Goal: Information Seeking & Learning: Learn about a topic

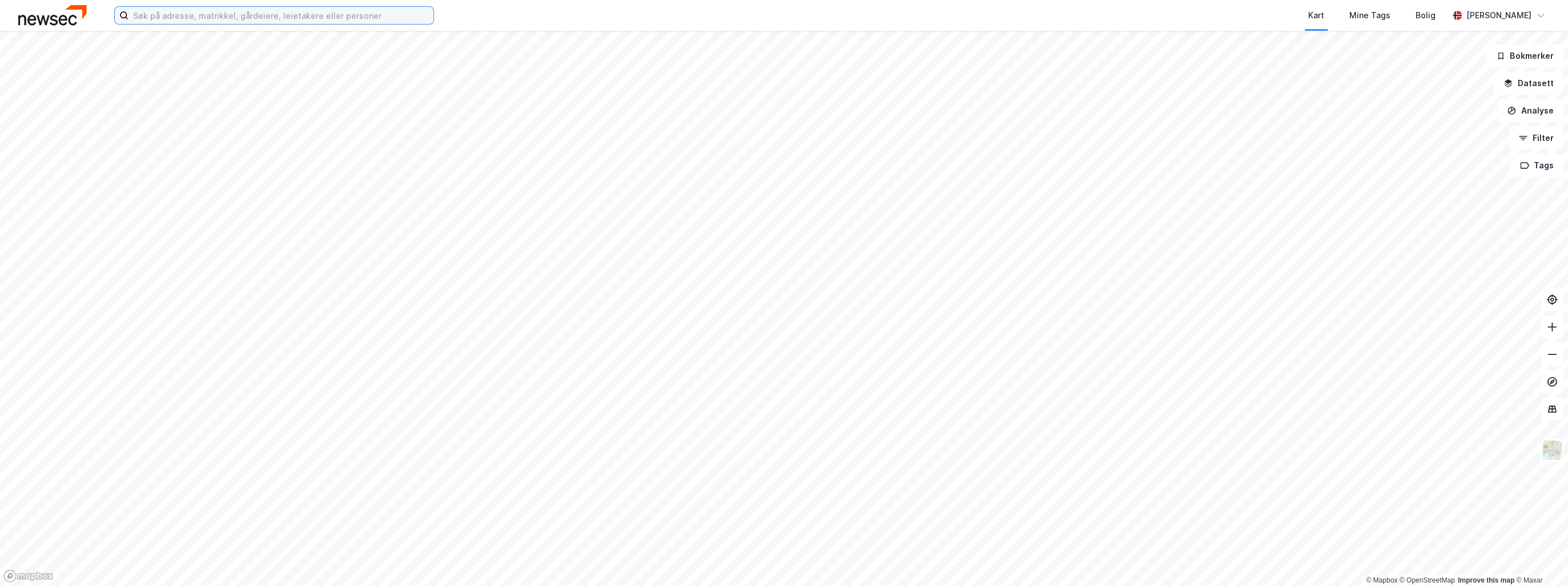
click at [175, 11] on input at bounding box center [281, 15] width 305 height 17
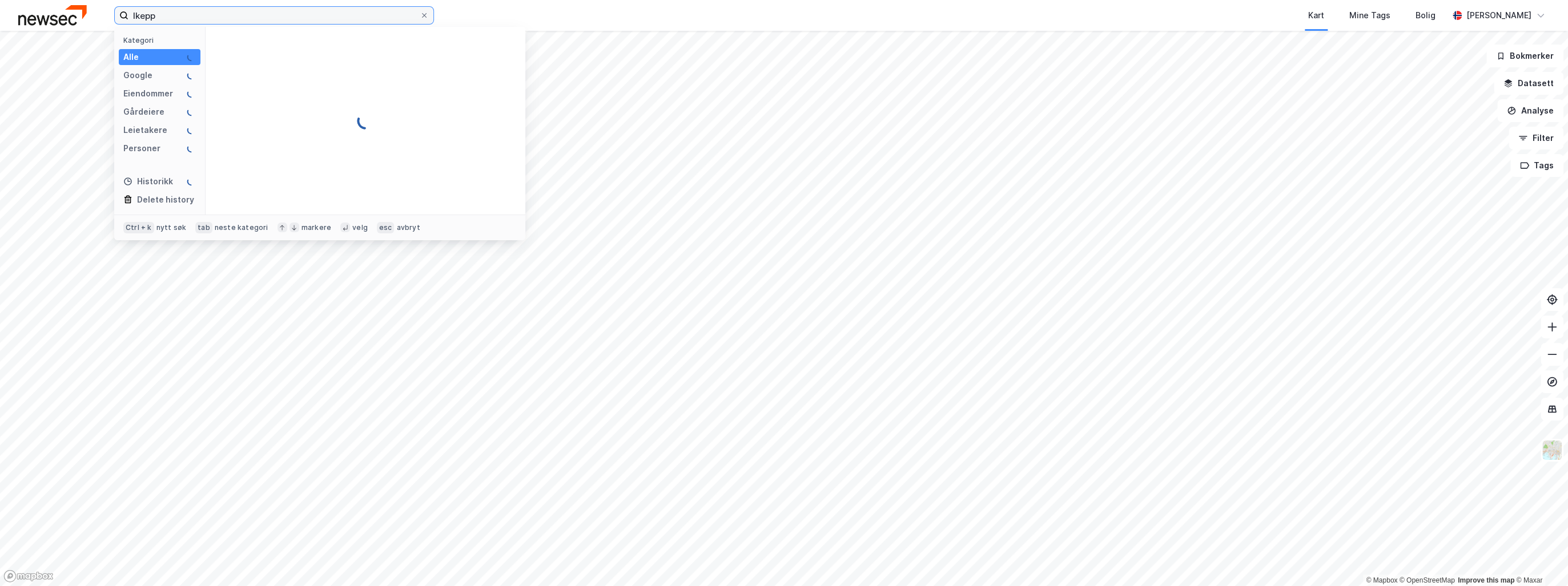
type input "lkepp"
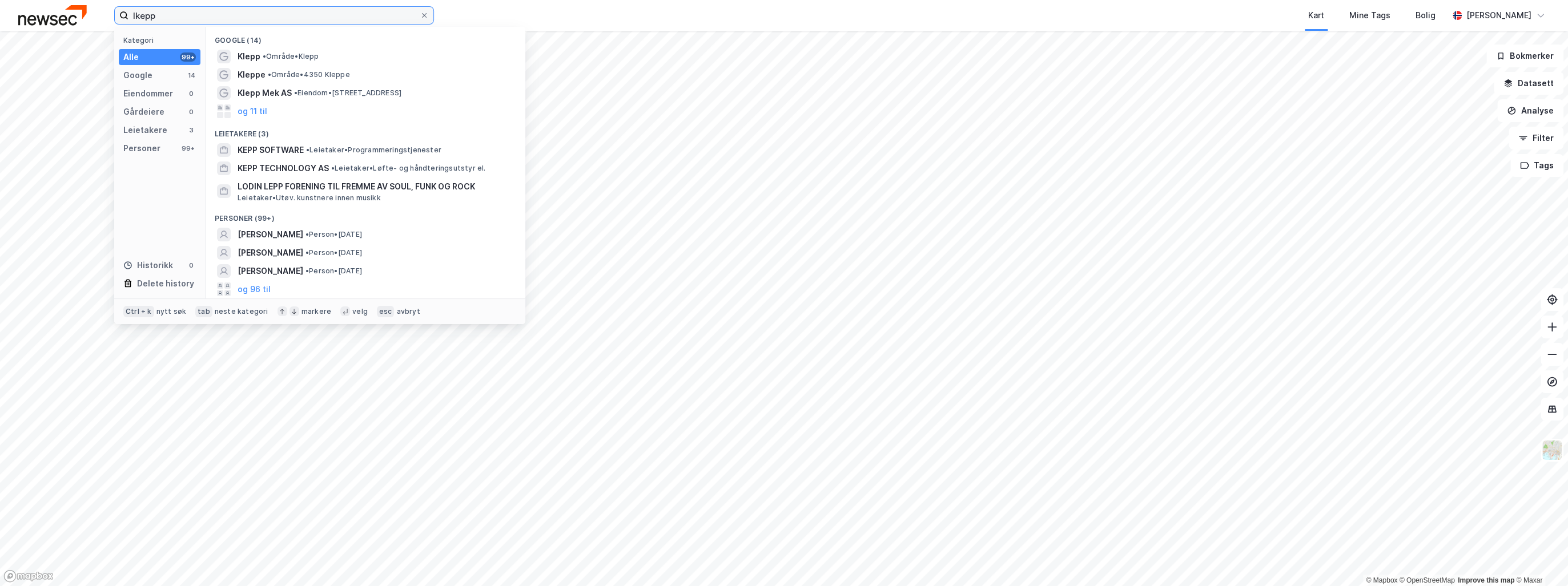
click at [172, 11] on input "lkepp" at bounding box center [274, 15] width 291 height 17
click at [257, 59] on span "Klepp" at bounding box center [249, 56] width 23 height 14
